Goal: Navigation & Orientation: Understand site structure

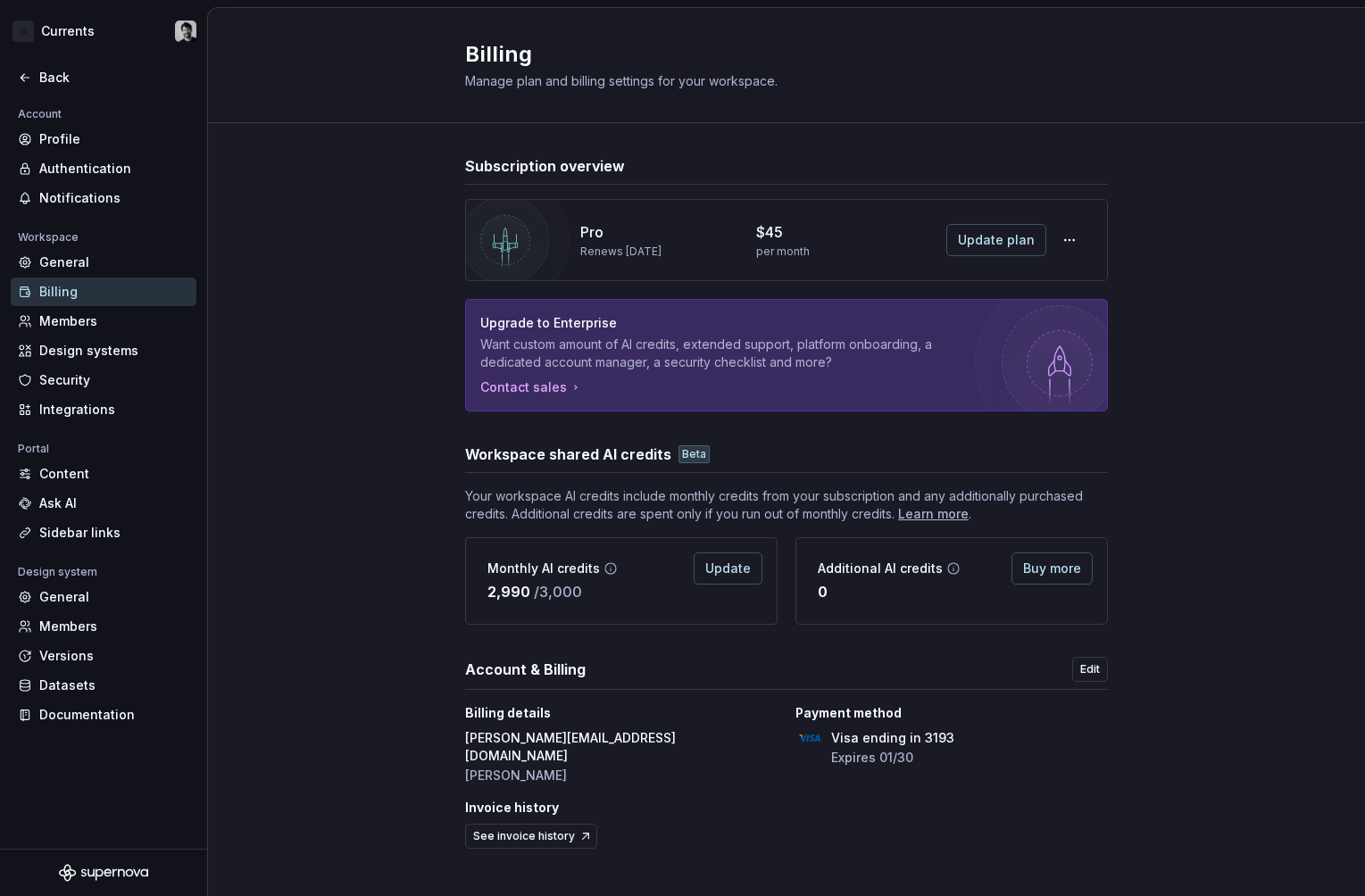
scroll to position [6, 0]
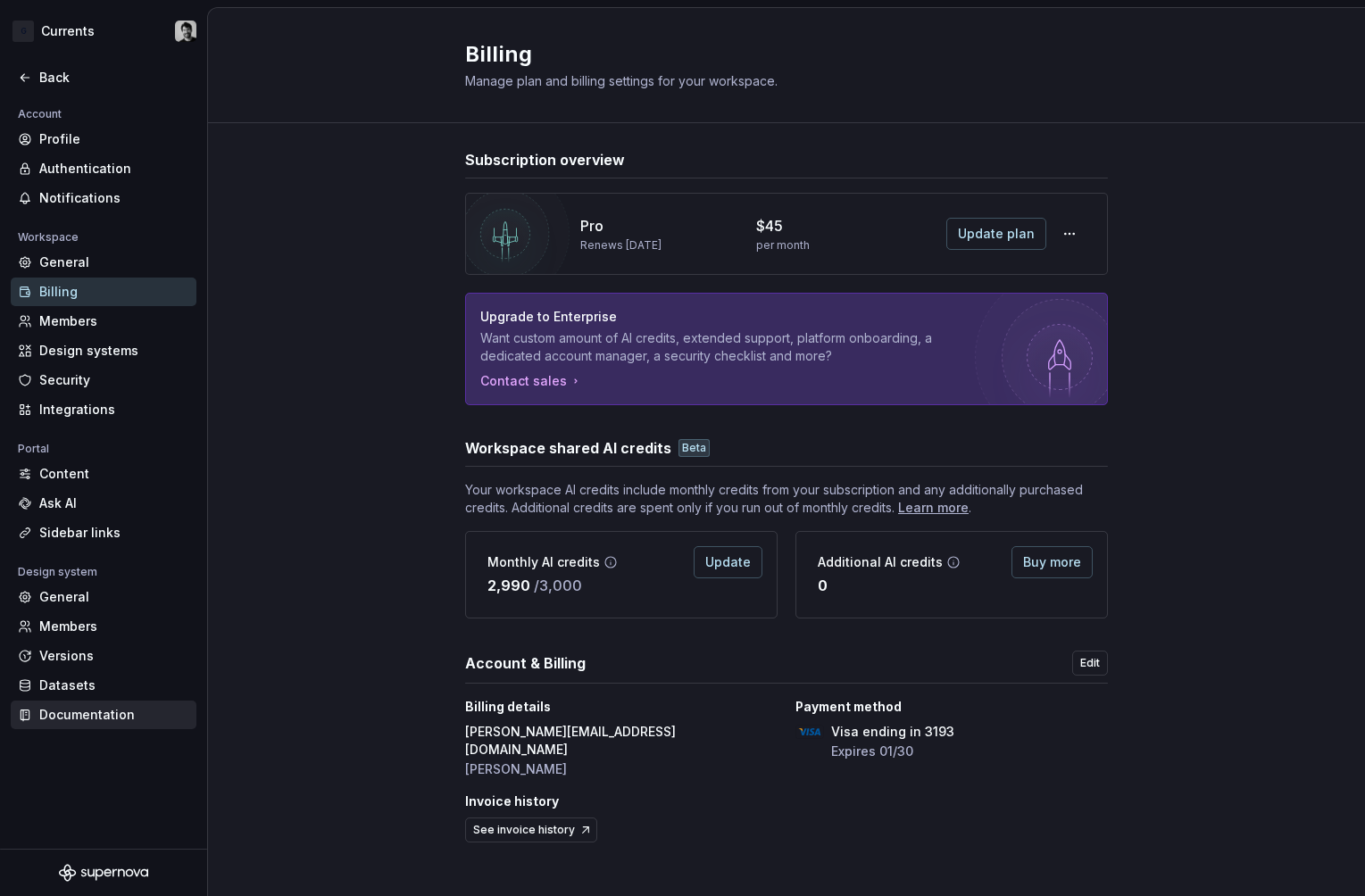
click at [78, 721] on div "Documentation" at bounding box center [114, 715] width 150 height 18
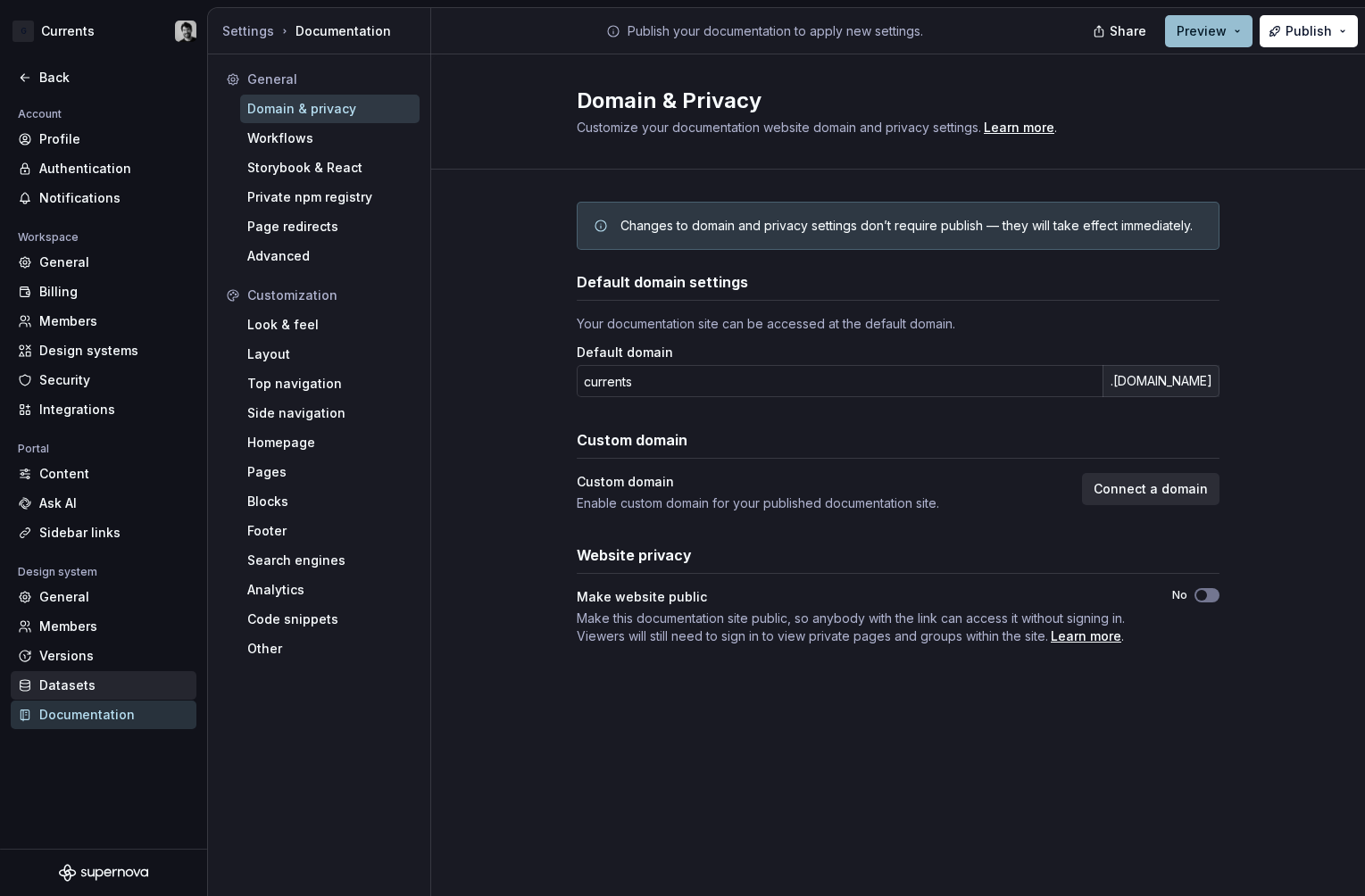
click at [59, 688] on div "Datasets" at bounding box center [114, 686] width 150 height 18
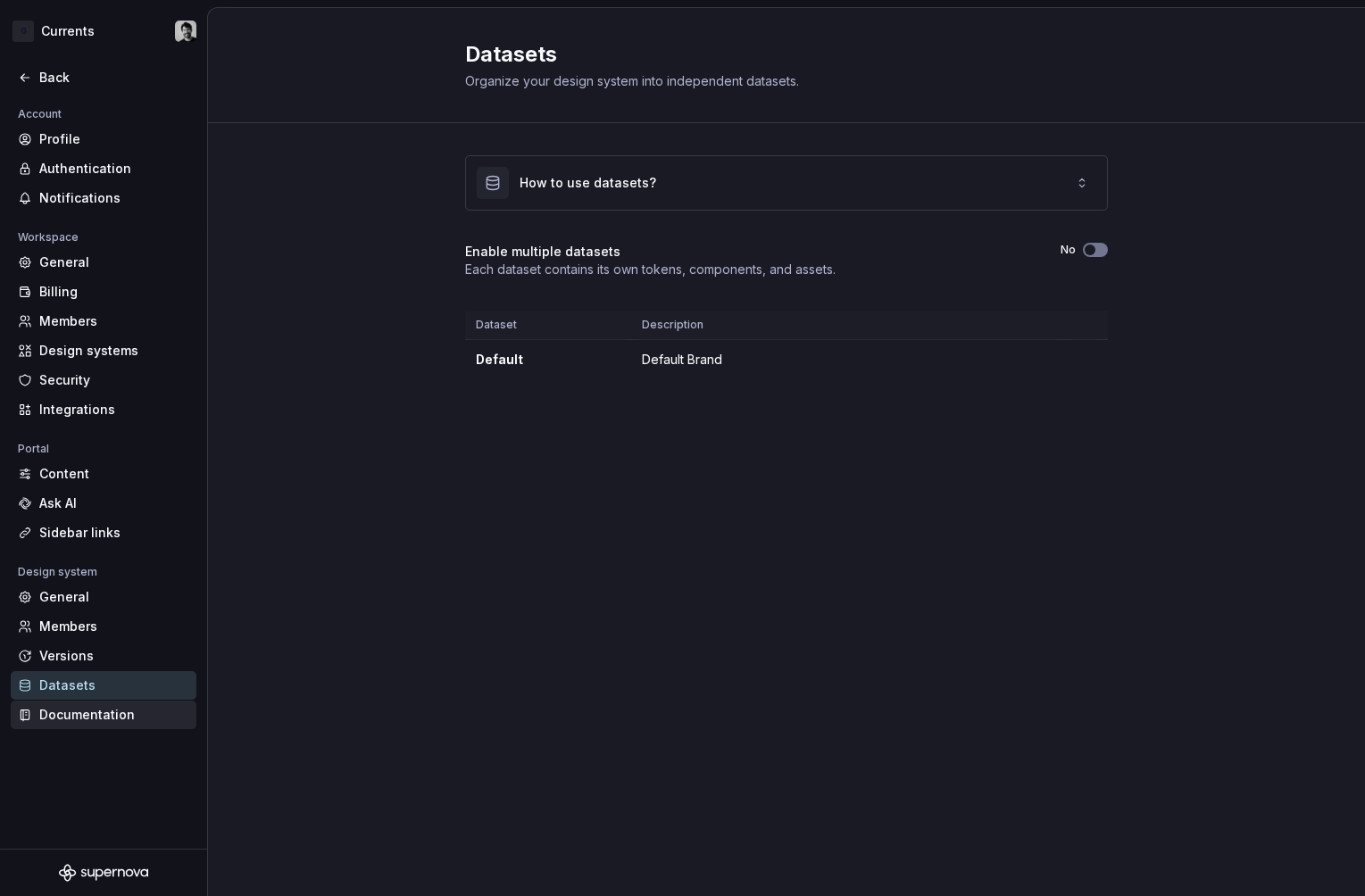
click at [56, 712] on div "Documentation" at bounding box center [114, 715] width 150 height 18
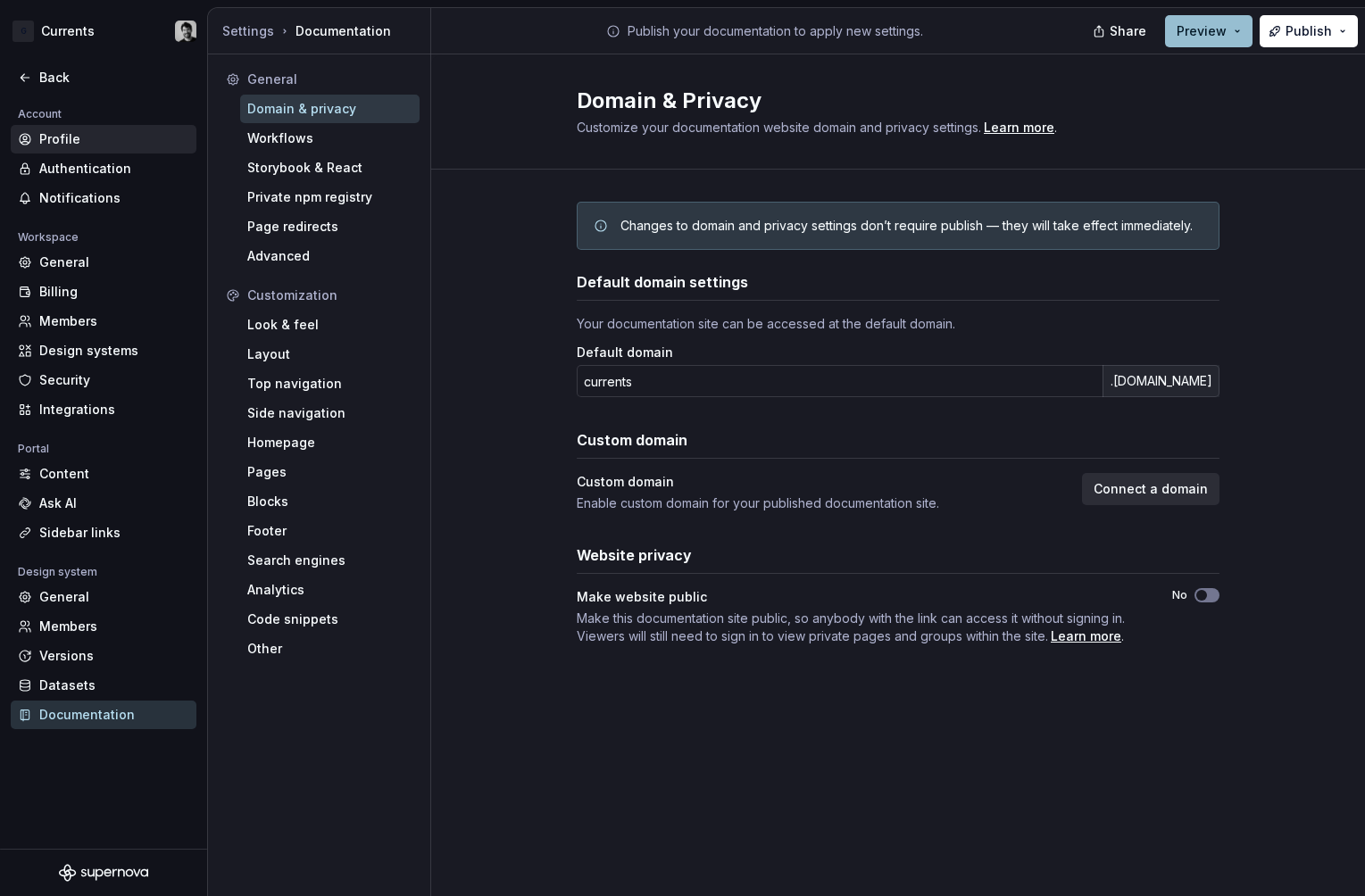
click at [100, 134] on div "Profile" at bounding box center [114, 140] width 150 height 18
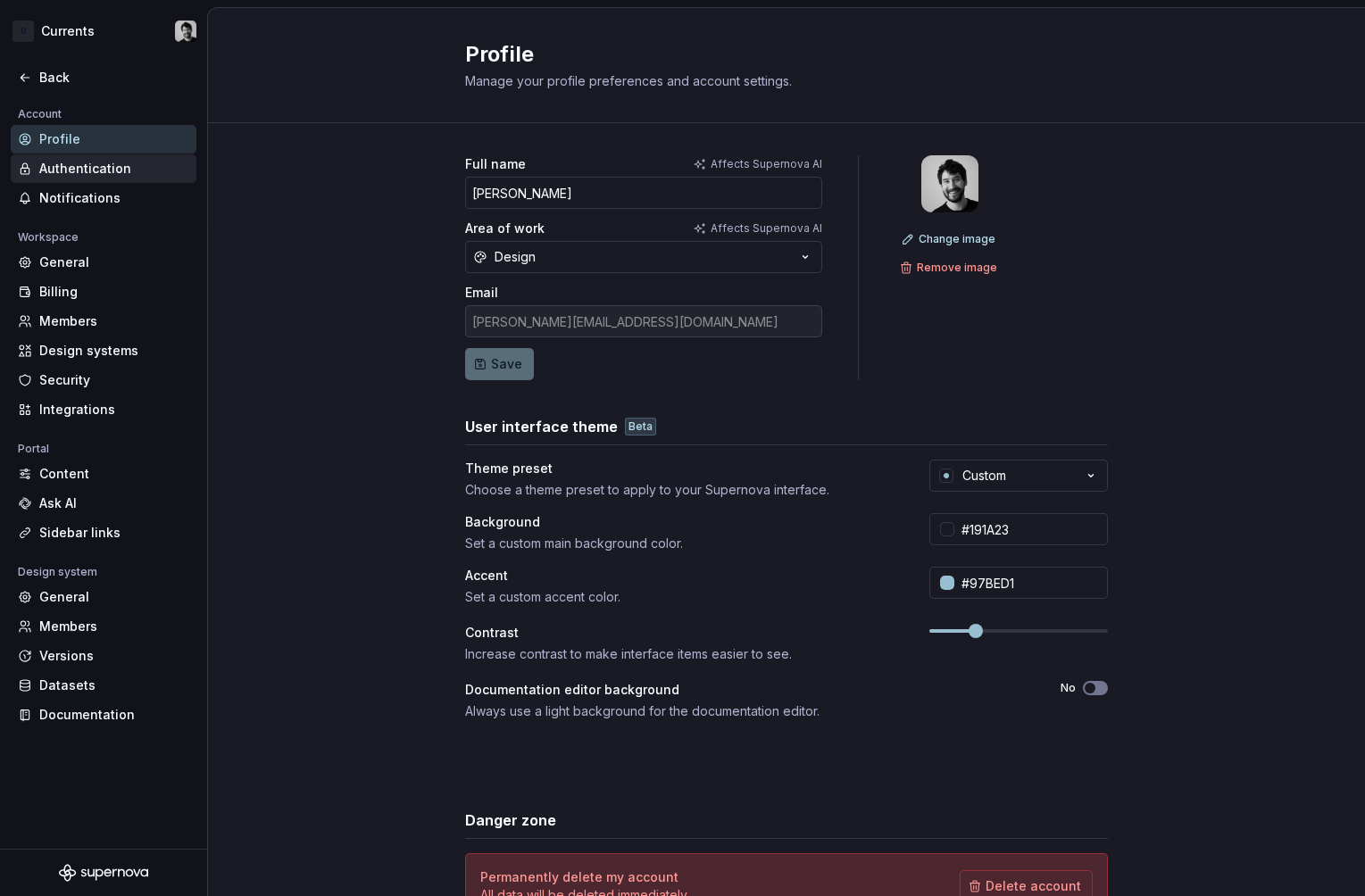
click at [87, 178] on div "Authentication" at bounding box center [114, 168] width 150 height 18
